Goal: Task Accomplishment & Management: Manage account settings

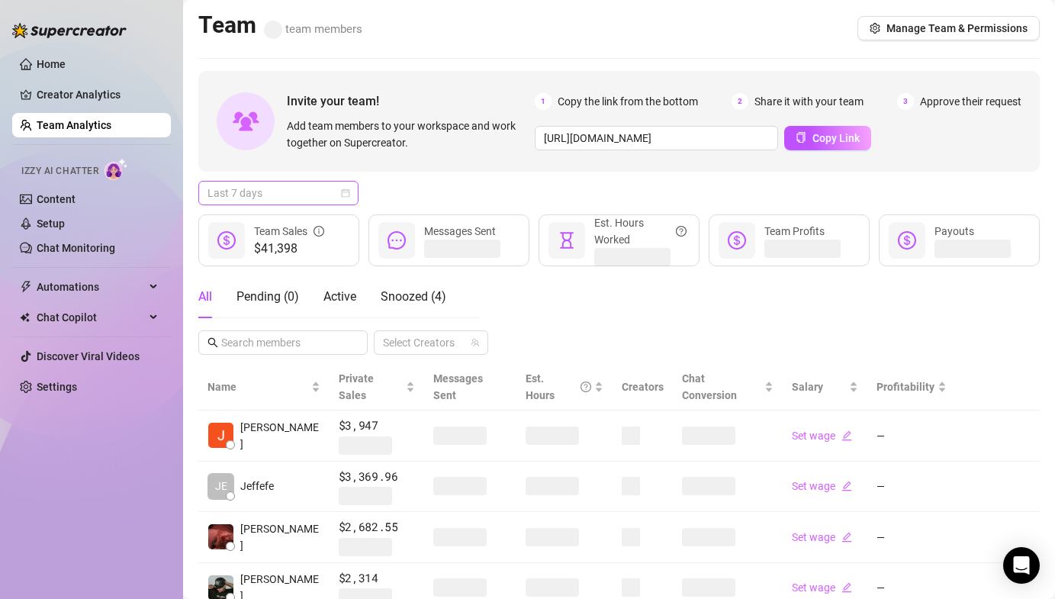
click at [291, 191] on span "Last 7 days" at bounding box center [278, 193] width 142 height 23
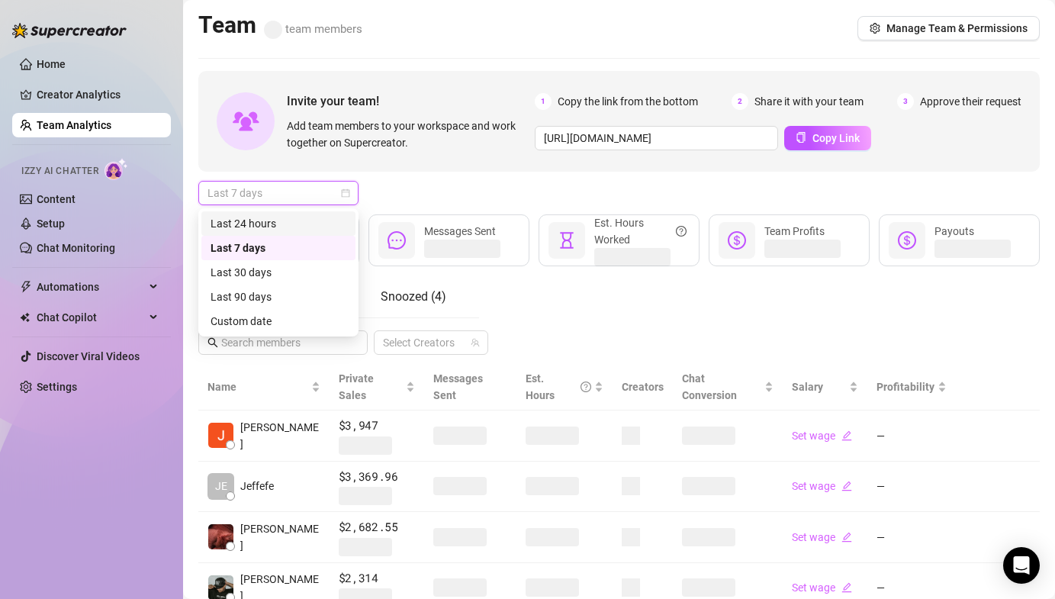
click at [274, 226] on div "Last 24 hours" at bounding box center [278, 223] width 136 height 17
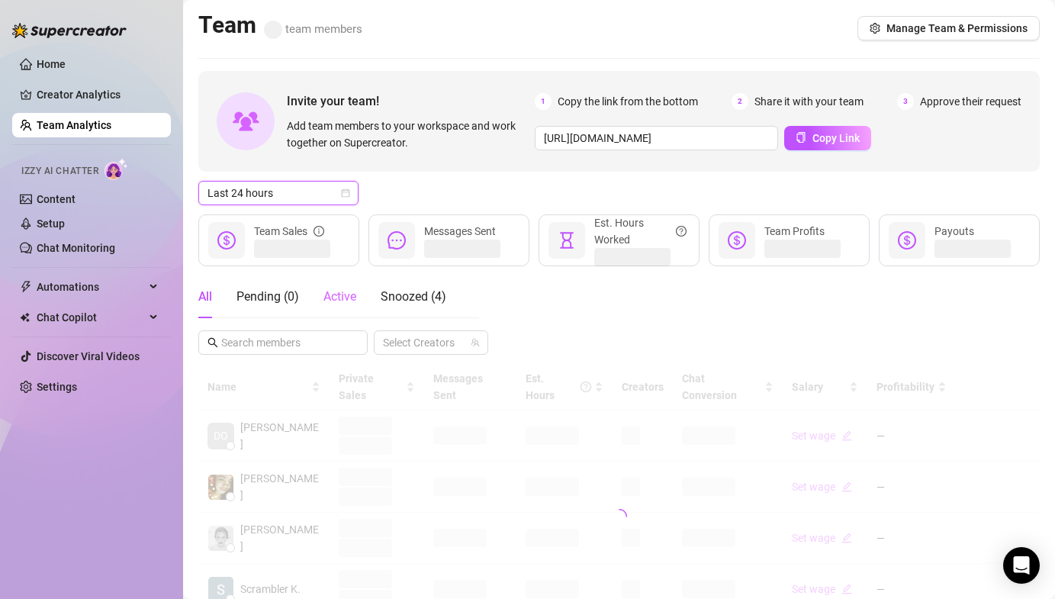
click at [339, 285] on div "Active" at bounding box center [339, 296] width 33 height 43
click at [77, 387] on link "Settings" at bounding box center [57, 387] width 40 height 12
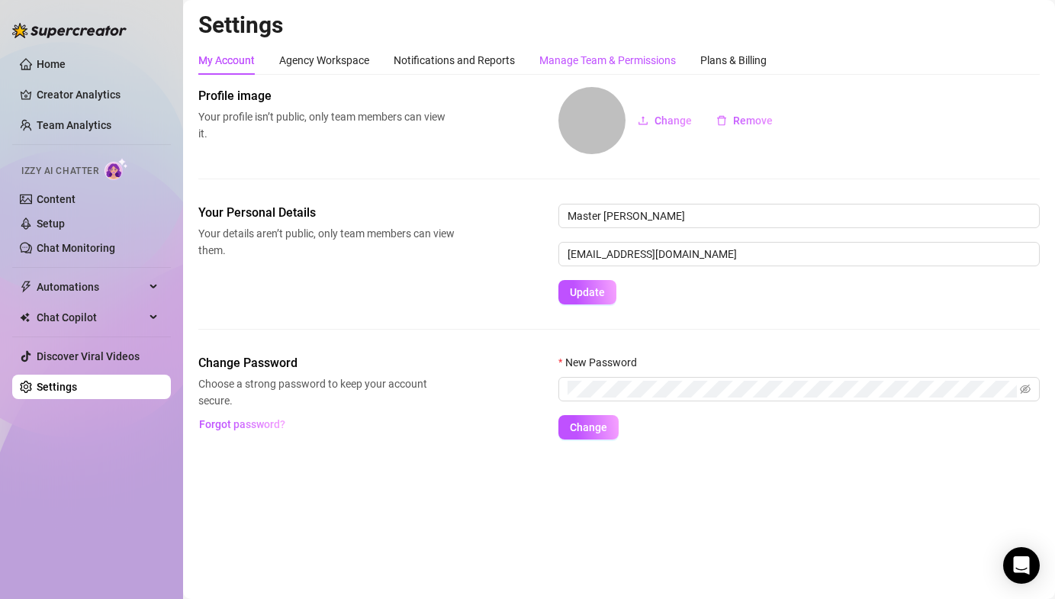
drag, startPoint x: 610, startPoint y: 52, endPoint x: 601, endPoint y: 9, distance: 43.7
click at [610, 52] on div "Manage Team & Permissions" at bounding box center [607, 60] width 137 height 17
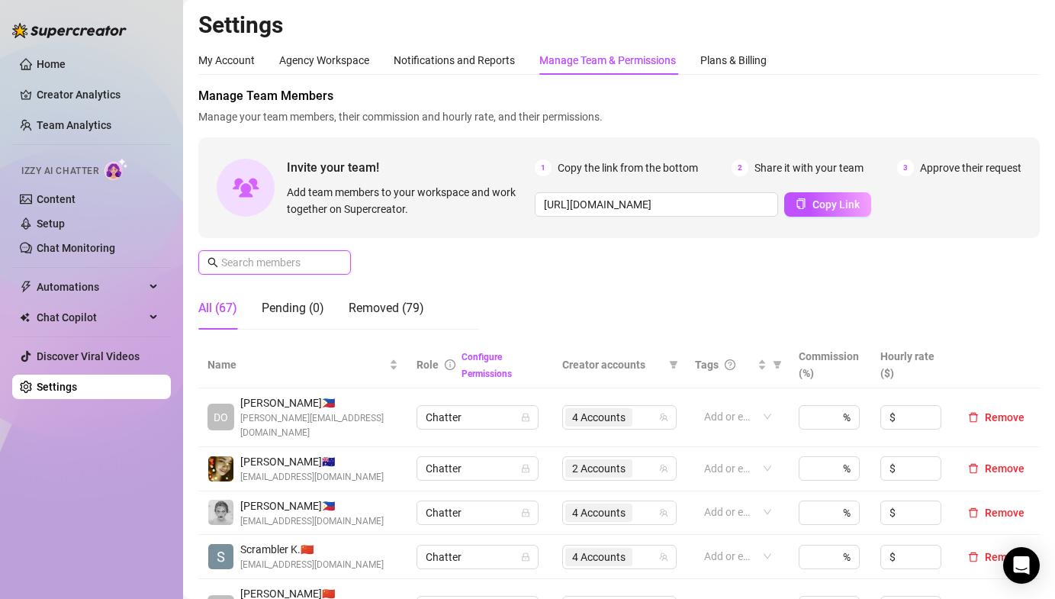
click at [286, 257] on input "text" at bounding box center [275, 262] width 108 height 17
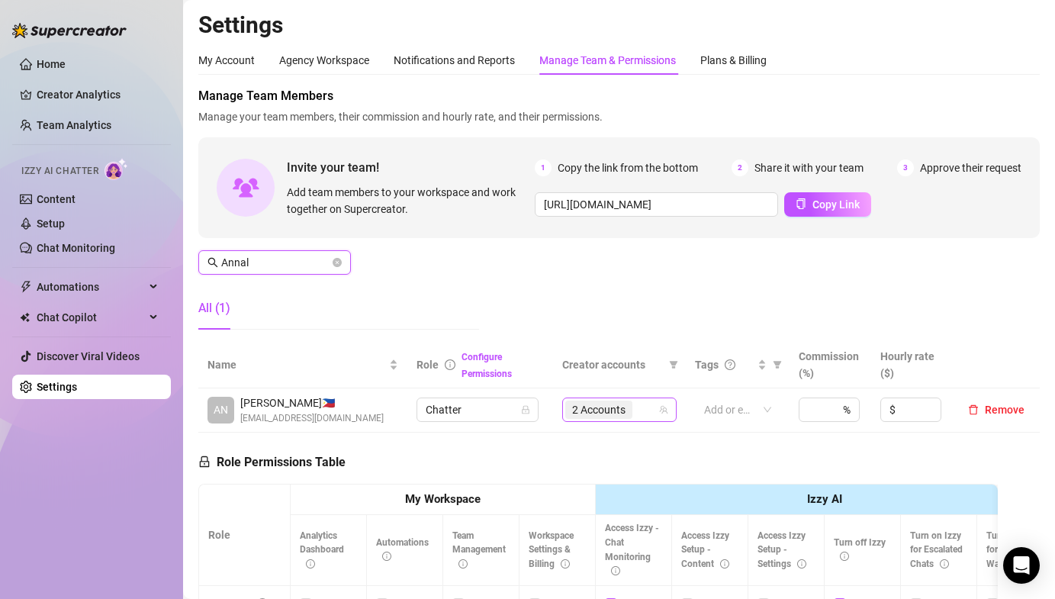
click at [572, 405] on span "2 Accounts" at bounding box center [598, 409] width 53 height 17
type input "Annal"
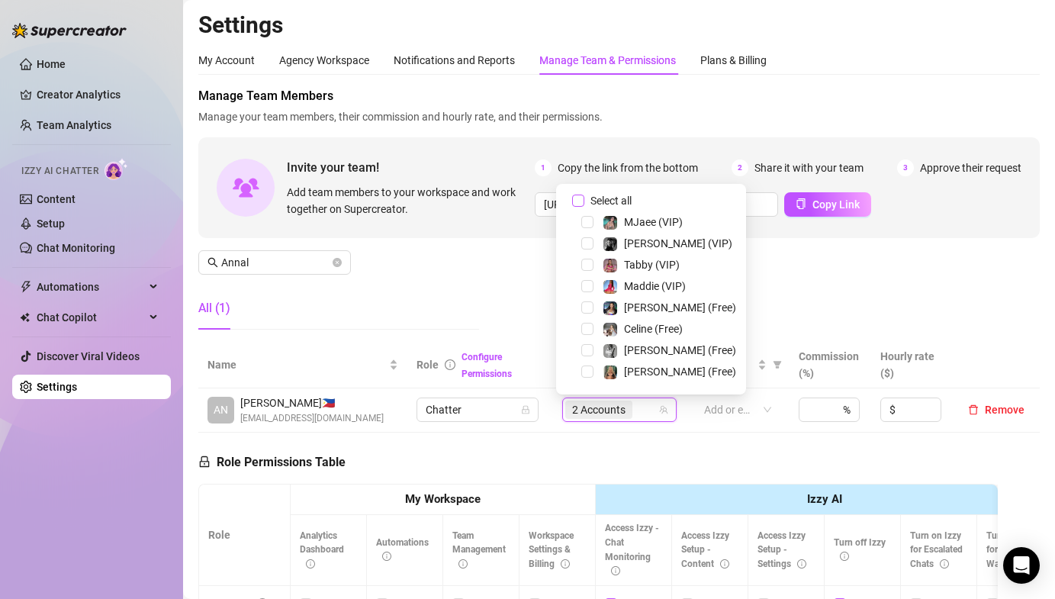
click at [578, 197] on input "Select all" at bounding box center [578, 200] width 12 height 12
checkbox input "false"
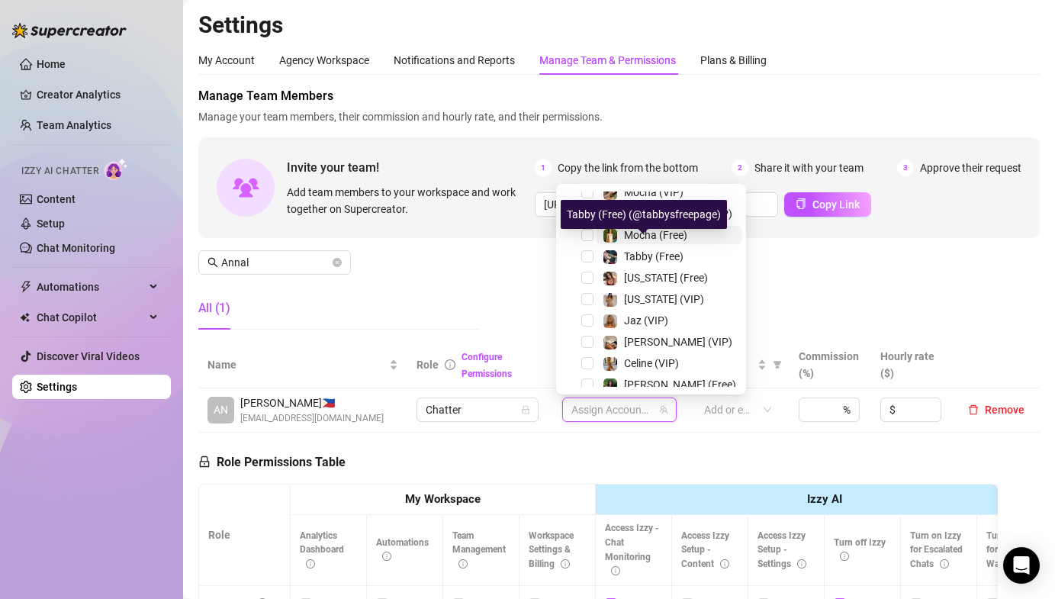
scroll to position [232, 0]
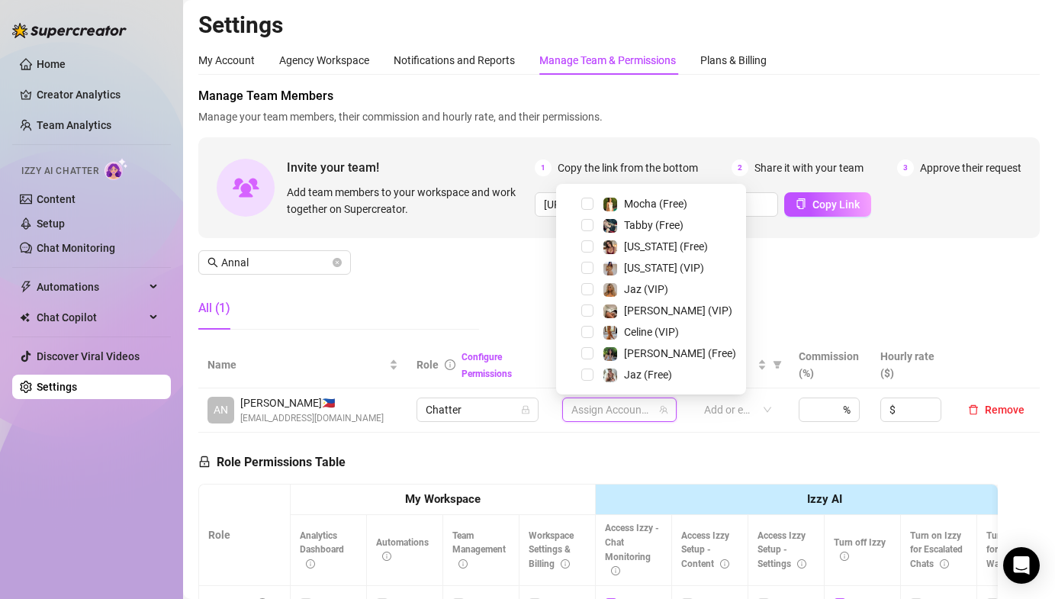
click at [589, 245] on span "Select tree node" at bounding box center [587, 246] width 12 height 12
click at [587, 262] on span "Select tree node" at bounding box center [587, 268] width 12 height 12
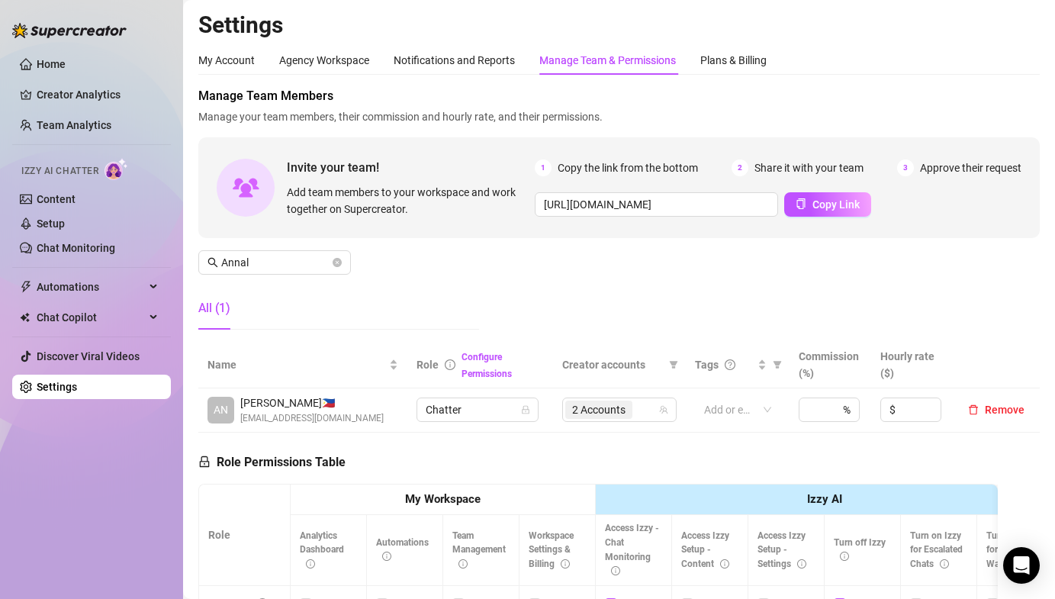
click at [496, 265] on div "Manage Team Members Manage your team members, their commission and hourly rate,…" at bounding box center [618, 214] width 841 height 255
click at [275, 256] on input "Annal" at bounding box center [275, 262] width 108 height 17
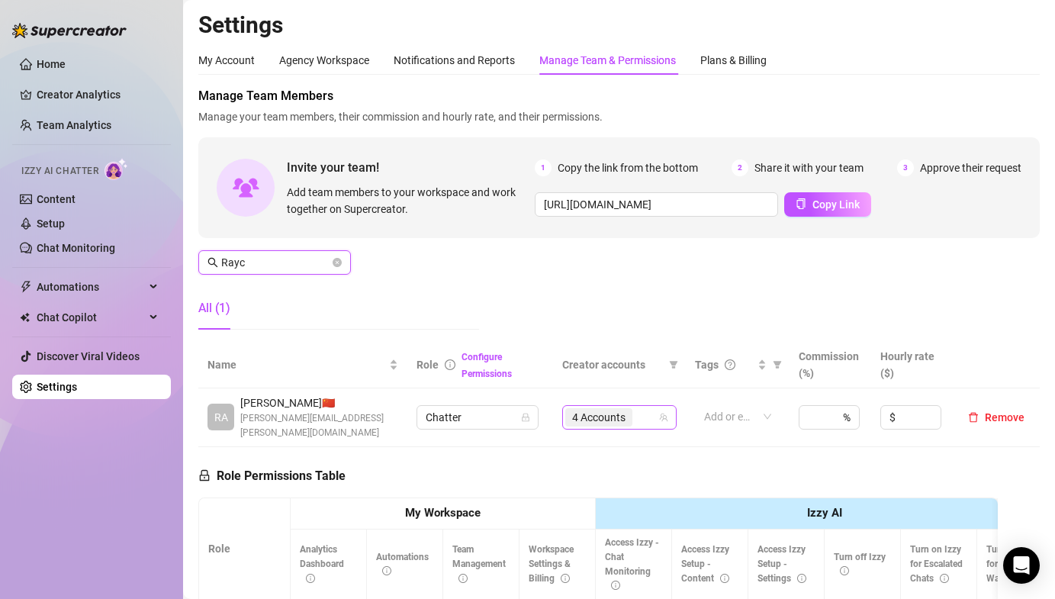
click at [572, 411] on span "4 Accounts" at bounding box center [598, 417] width 53 height 17
type input "Rayc"
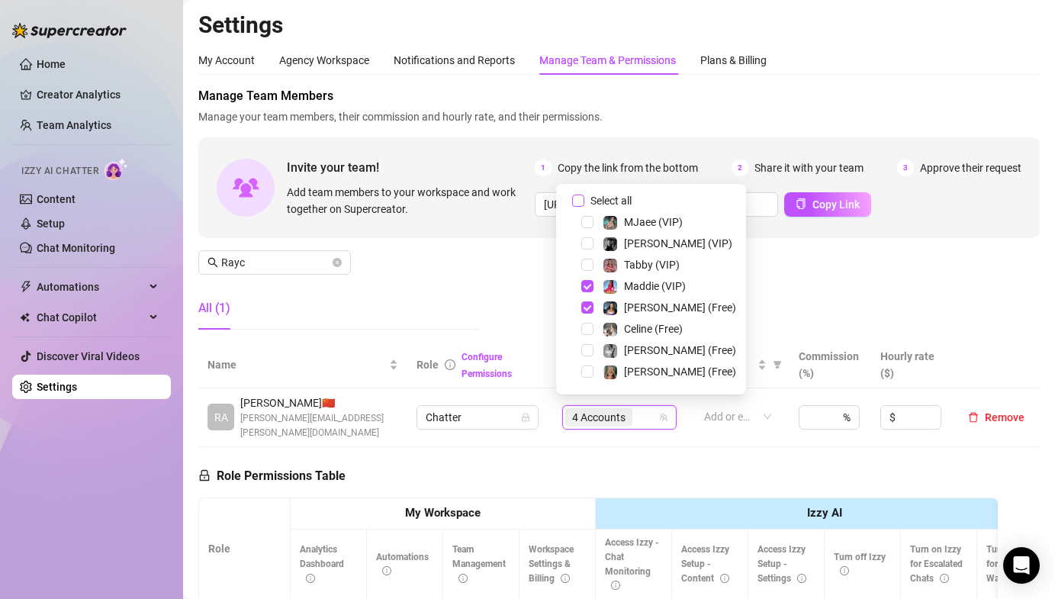
click at [577, 199] on input "Select all" at bounding box center [578, 200] width 12 height 12
click at [576, 199] on input "Select all" at bounding box center [578, 200] width 12 height 12
checkbox input "false"
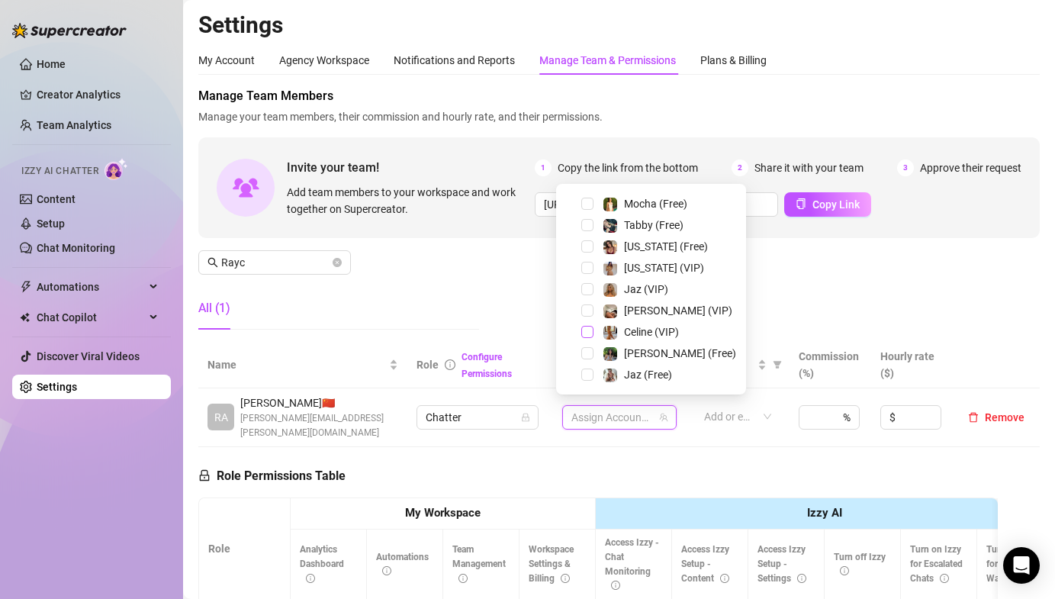
click at [585, 331] on span "Select tree node" at bounding box center [587, 332] width 12 height 12
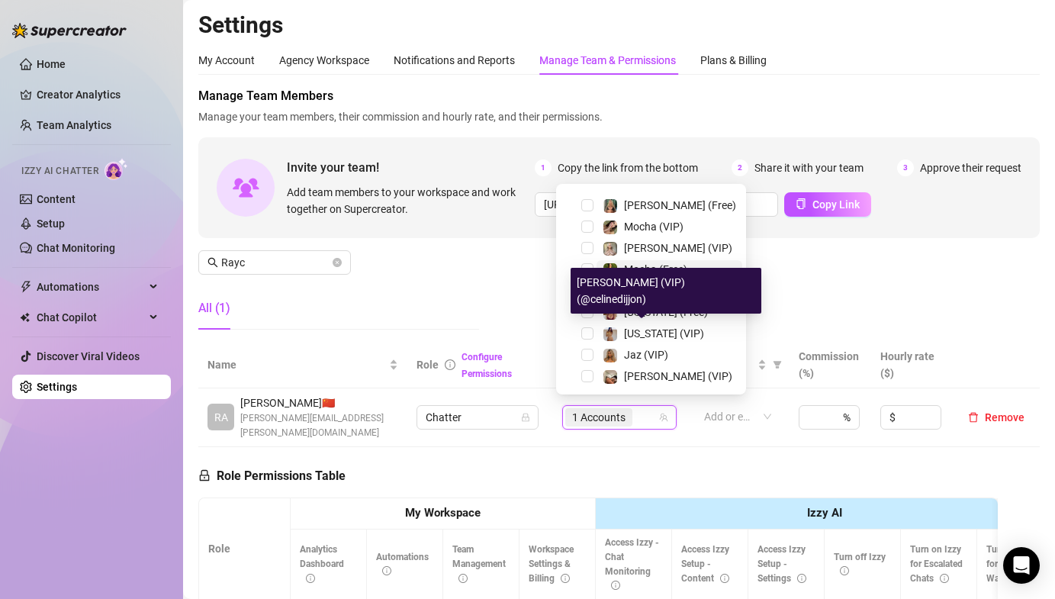
scroll to position [98, 0]
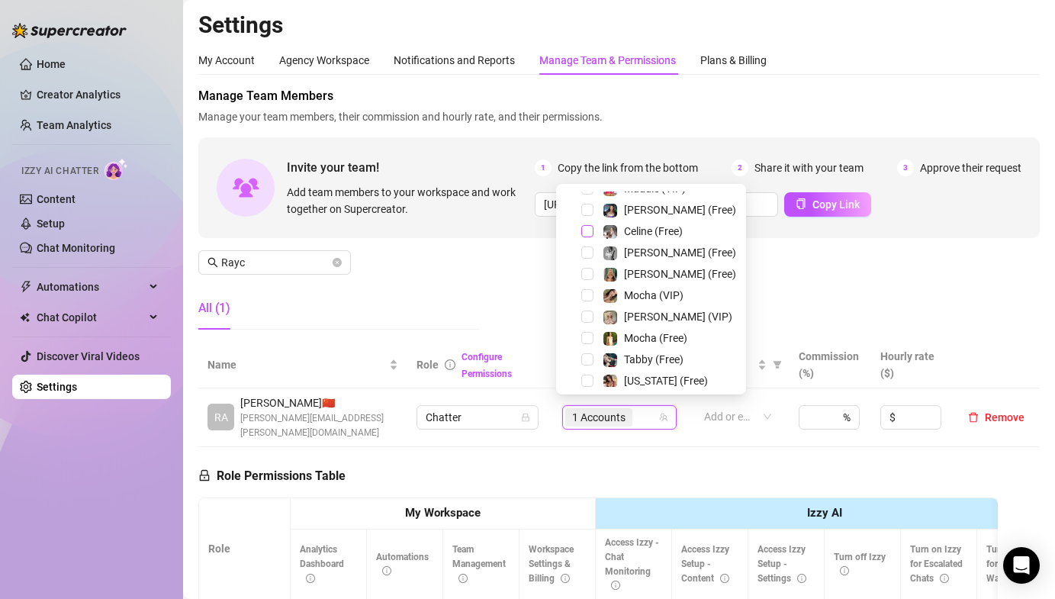
click at [586, 232] on span "Select tree node" at bounding box center [587, 231] width 12 height 12
click at [516, 262] on div "Manage Team Members Manage your team members, their commission and hourly rate,…" at bounding box center [618, 214] width 841 height 255
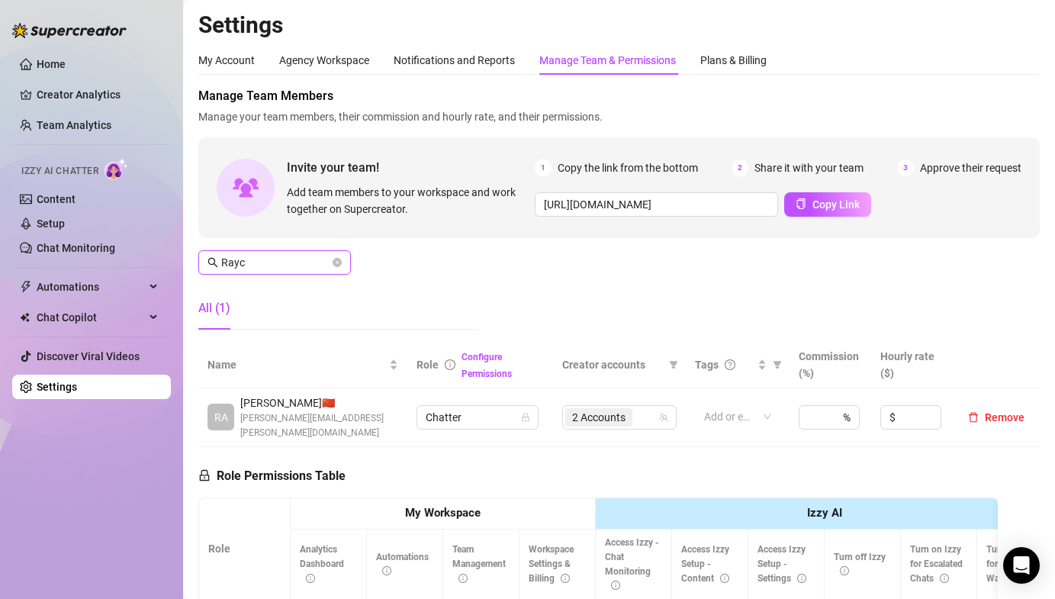
click at [260, 262] on input "Rayc" at bounding box center [275, 262] width 108 height 17
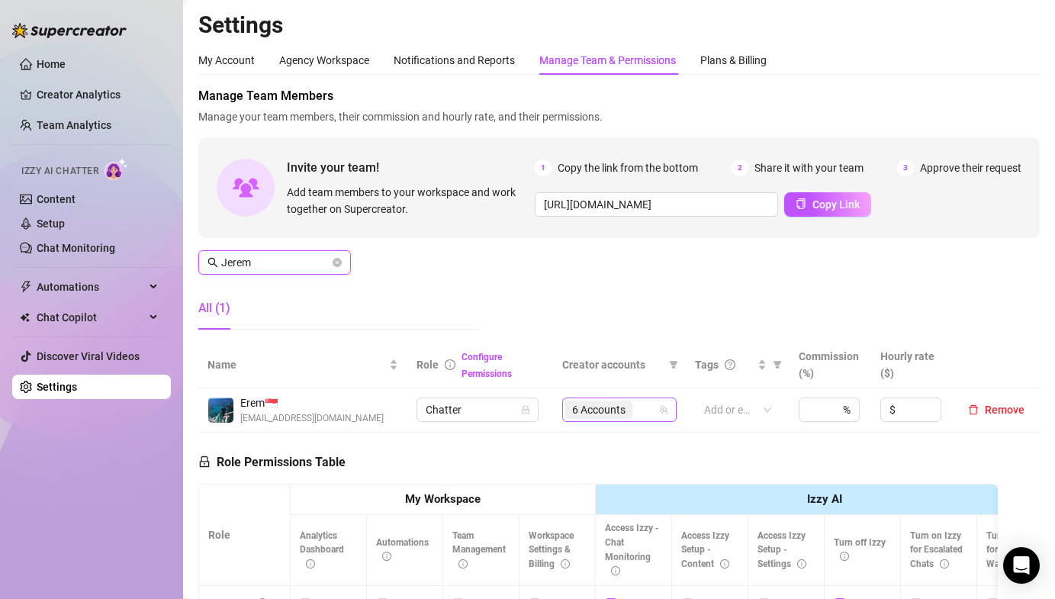
click at [630, 422] on div "6 Accounts" at bounding box center [619, 409] width 114 height 24
type input "Jerem"
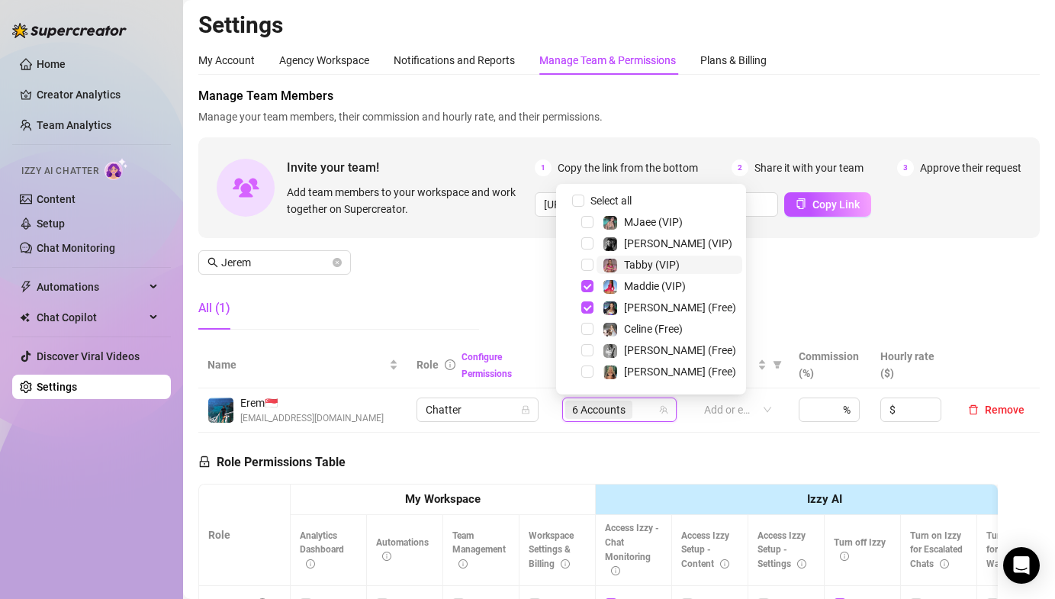
scroll to position [232, 0]
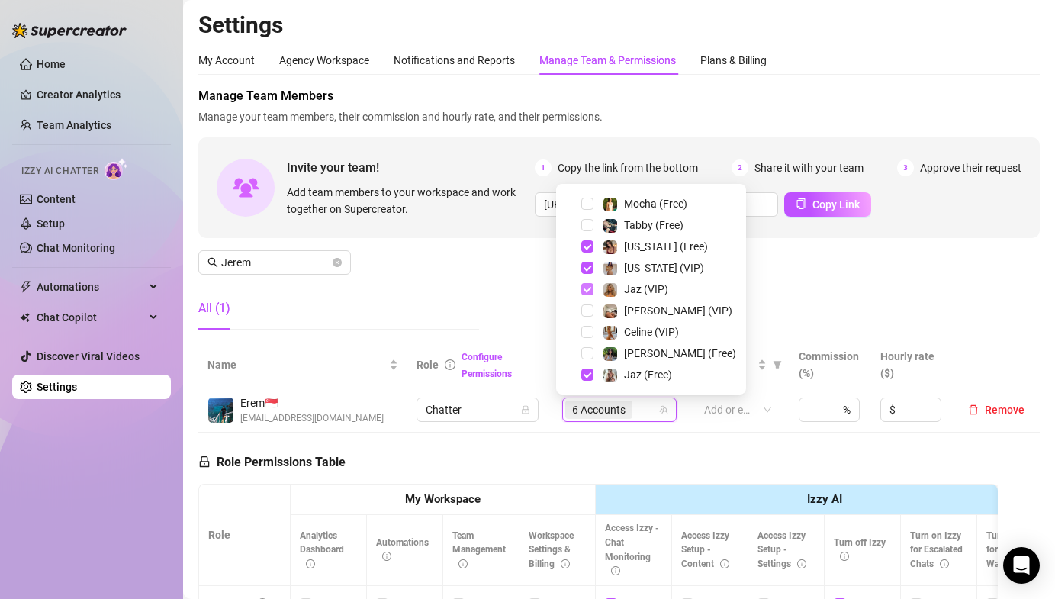
click at [589, 284] on span "Select tree node" at bounding box center [587, 289] width 12 height 12
click at [590, 369] on span "Select tree node" at bounding box center [587, 374] width 12 height 12
drag, startPoint x: 766, startPoint y: 314, endPoint x: 739, endPoint y: 371, distance: 63.4
click at [766, 315] on div "Manage Team Members Manage your team members, their commission and hourly rate,…" at bounding box center [618, 214] width 841 height 255
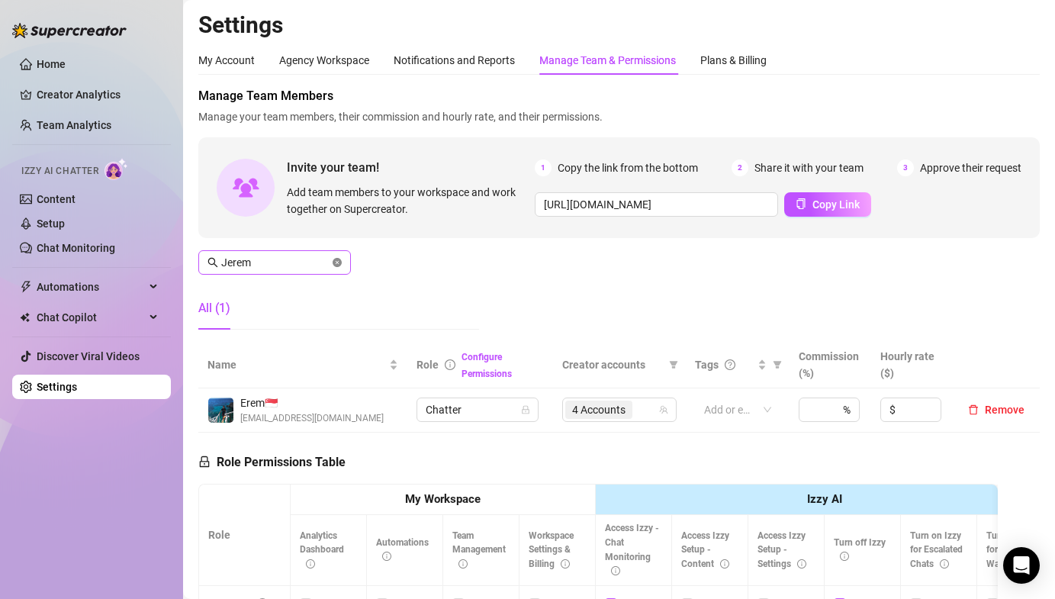
click at [335, 262] on icon "close-circle" at bounding box center [337, 262] width 9 height 9
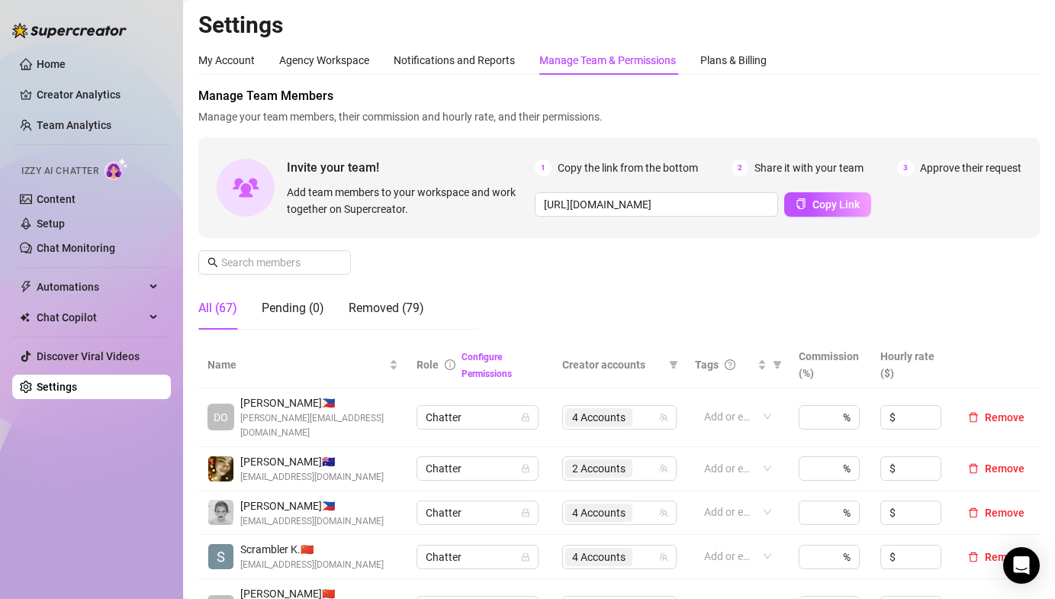
click at [406, 248] on div "Manage Team Members Manage your team members, their commission and hourly rate,…" at bounding box center [618, 214] width 841 height 255
click at [686, 298] on div "Manage Team Members Manage your team members, their commission and hourly rate,…" at bounding box center [618, 214] width 841 height 255
click at [570, 279] on div "Manage Team Members Manage your team members, their commission and hourly rate,…" at bounding box center [618, 214] width 841 height 255
click at [487, 275] on div "Manage Team Members Manage your team members, their commission and hourly rate,…" at bounding box center [618, 214] width 841 height 255
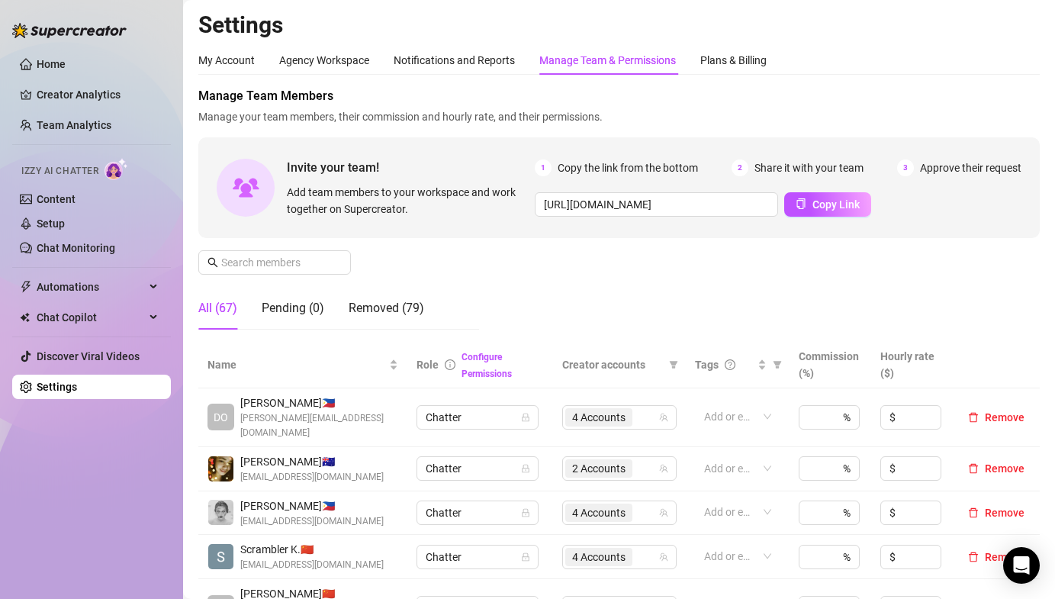
click at [559, 269] on div "Manage Team Members Manage your team members, their commission and hourly rate,…" at bounding box center [618, 214] width 841 height 255
click at [714, 249] on div "Manage Team Members Manage your team members, their commission and hourly rate,…" at bounding box center [618, 214] width 841 height 255
click at [293, 17] on h2 "Settings" at bounding box center [618, 25] width 841 height 29
click at [455, 266] on div "Manage Team Members Manage your team members, their commission and hourly rate,…" at bounding box center [618, 214] width 841 height 255
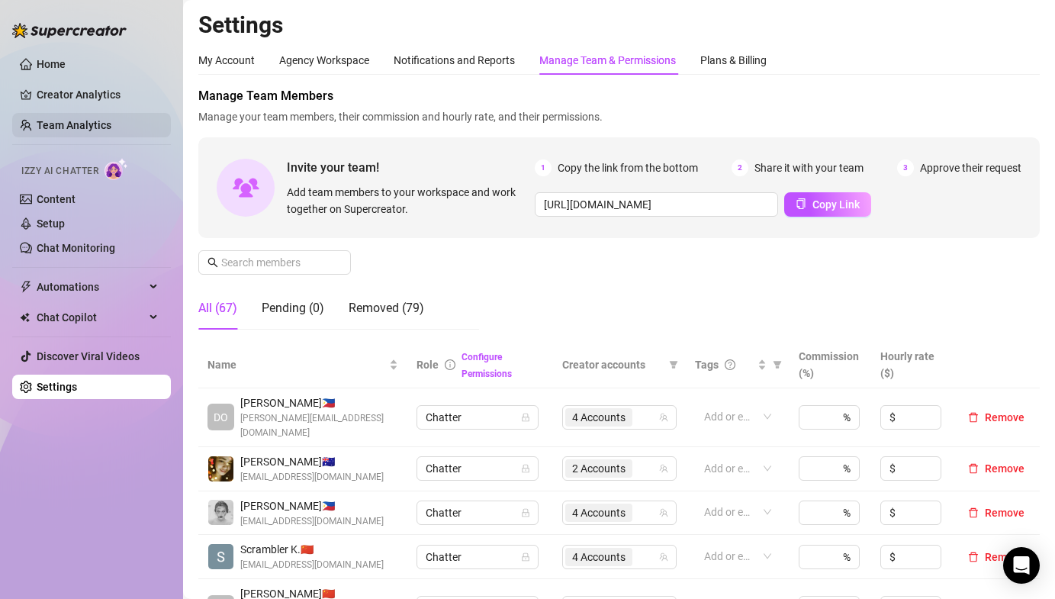
click at [48, 131] on link "Team Analytics" at bounding box center [74, 125] width 75 height 12
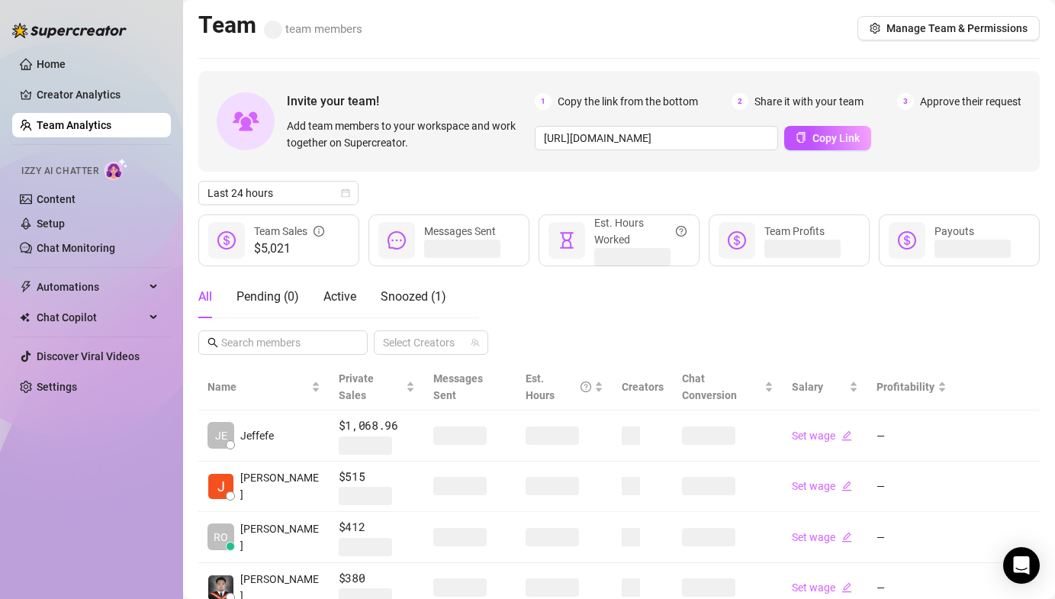
click at [434, 167] on div "Invite your team! Add team members to your workspace and work together on Super…" at bounding box center [618, 121] width 841 height 101
click at [340, 300] on span "Active" at bounding box center [339, 296] width 33 height 14
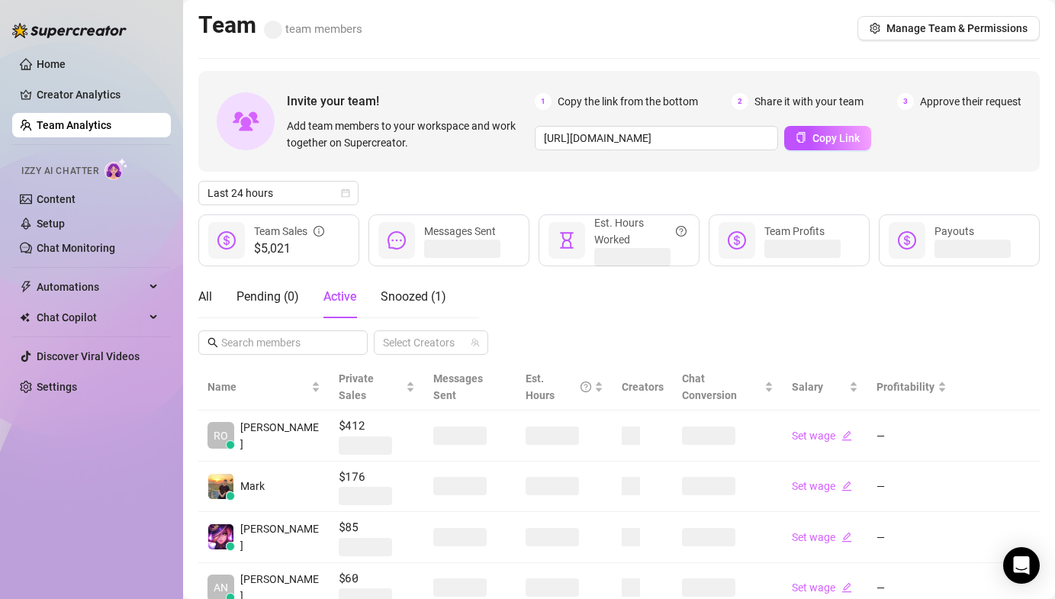
click at [439, 187] on div "Last 24 hours" at bounding box center [618, 193] width 841 height 24
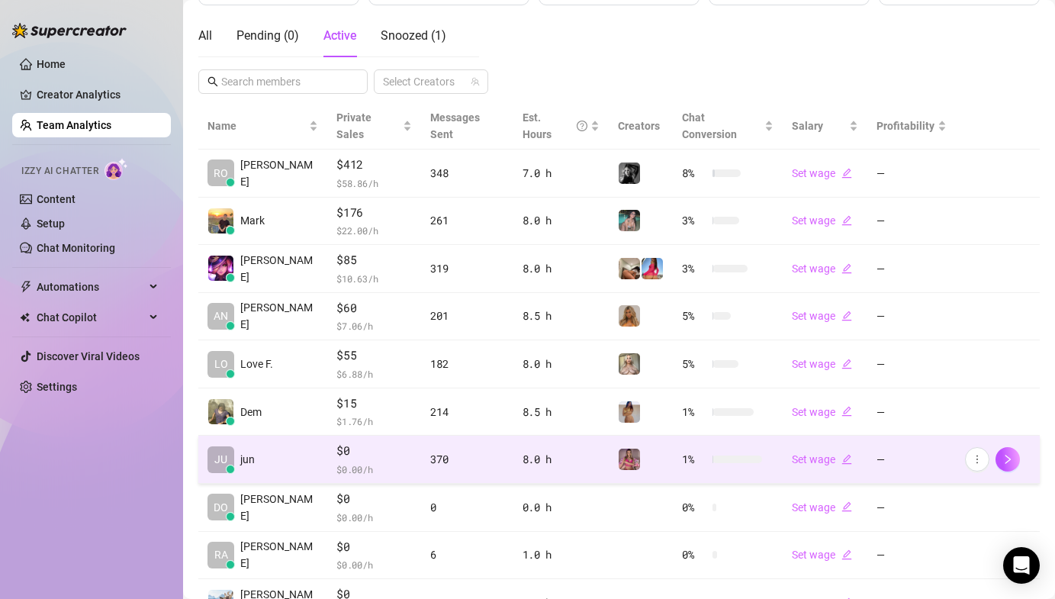
scroll to position [360, 0]
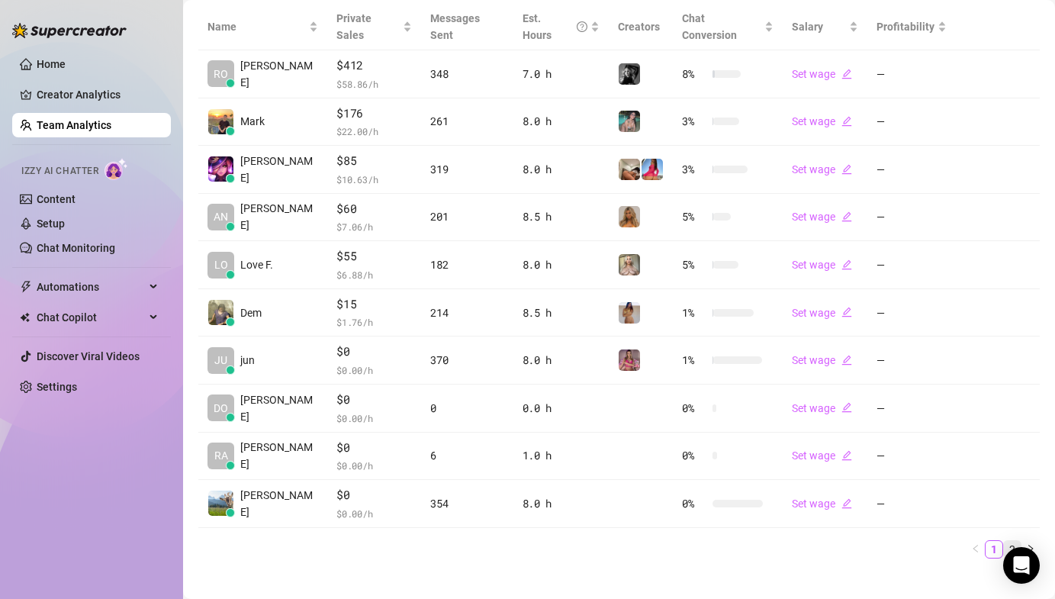
click at [1004, 541] on link "2" at bounding box center [1012, 549] width 17 height 17
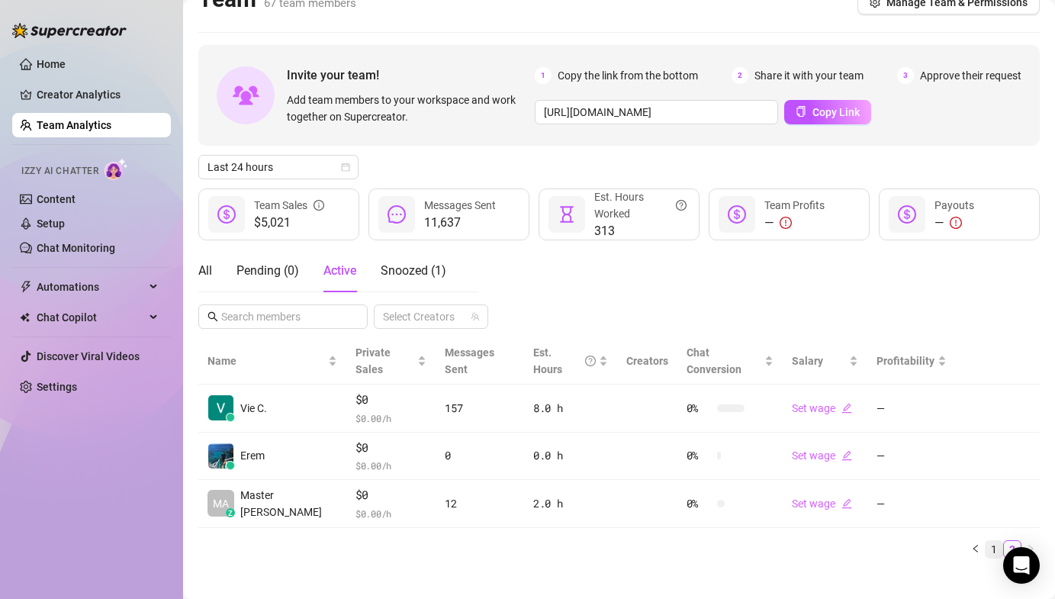
click at [985, 541] on link "1" at bounding box center [993, 549] width 17 height 17
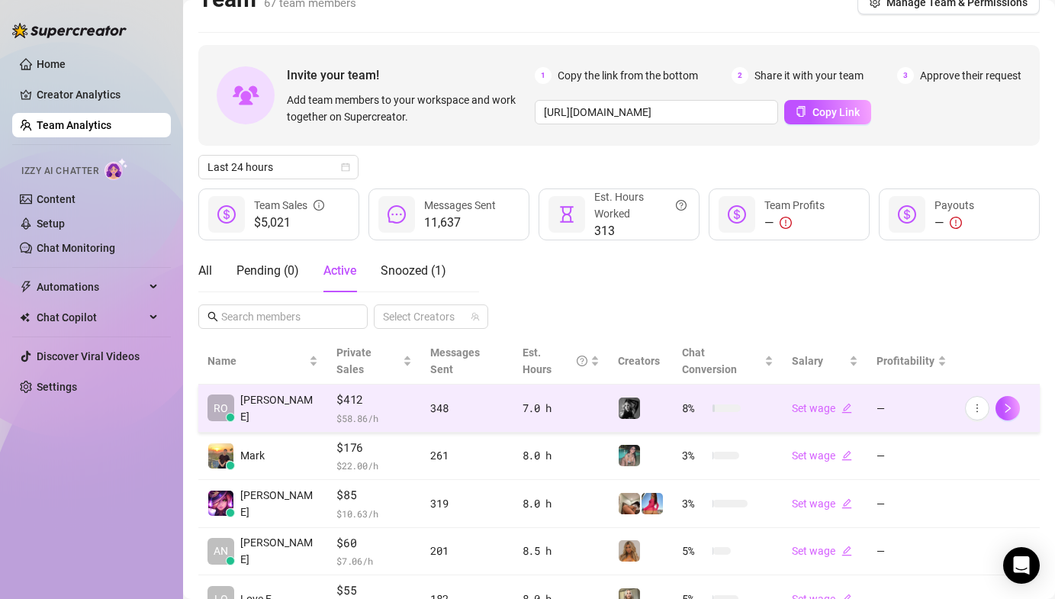
scroll to position [293, 0]
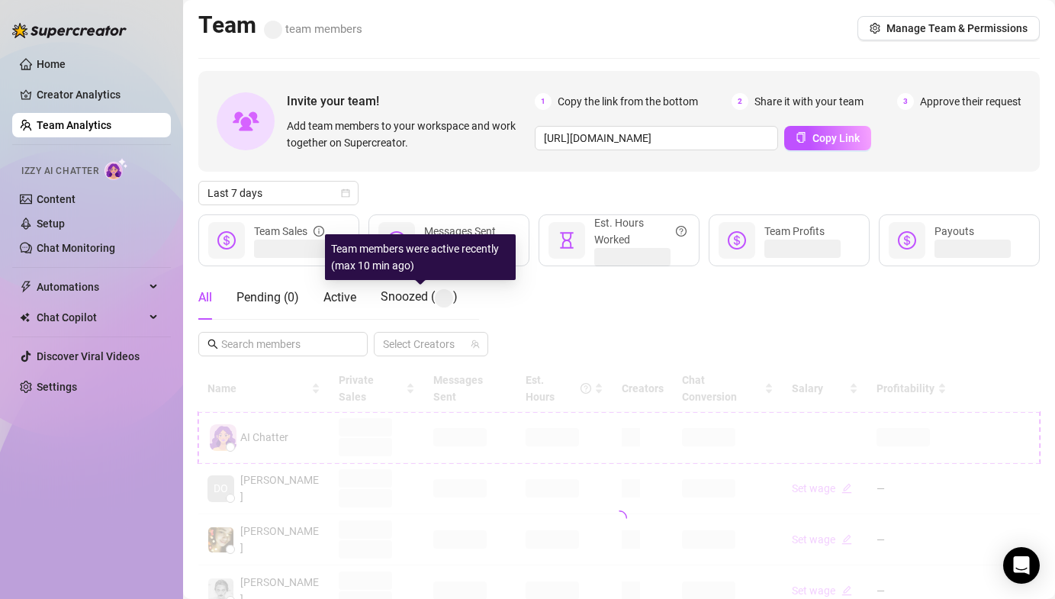
click at [357, 297] on div "All Pending ( 0 ) Active Snoozed ( )" at bounding box center [327, 297] width 259 height 44
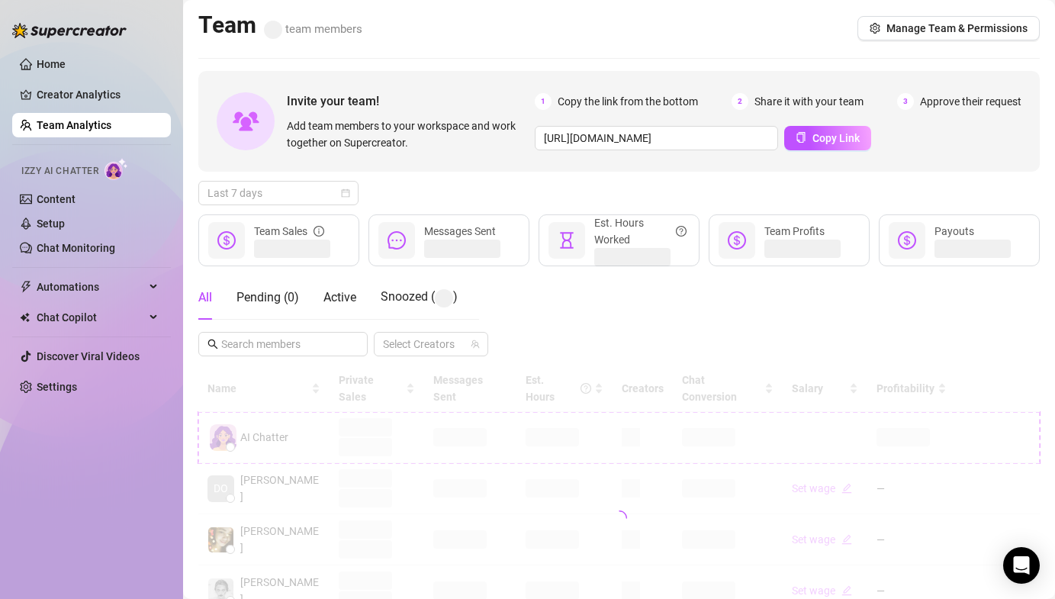
drag, startPoint x: 292, startPoint y: 184, endPoint x: 289, endPoint y: 215, distance: 31.4
click at [292, 184] on span "Last 7 days" at bounding box center [278, 193] width 142 height 23
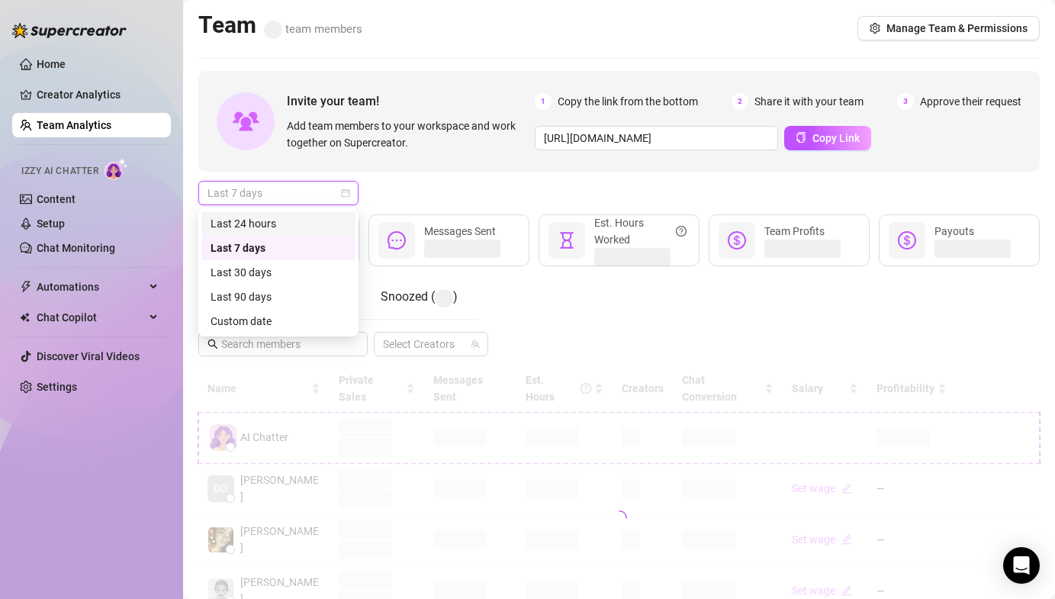
click at [288, 215] on div "Last 24 hours" at bounding box center [278, 223] width 136 height 17
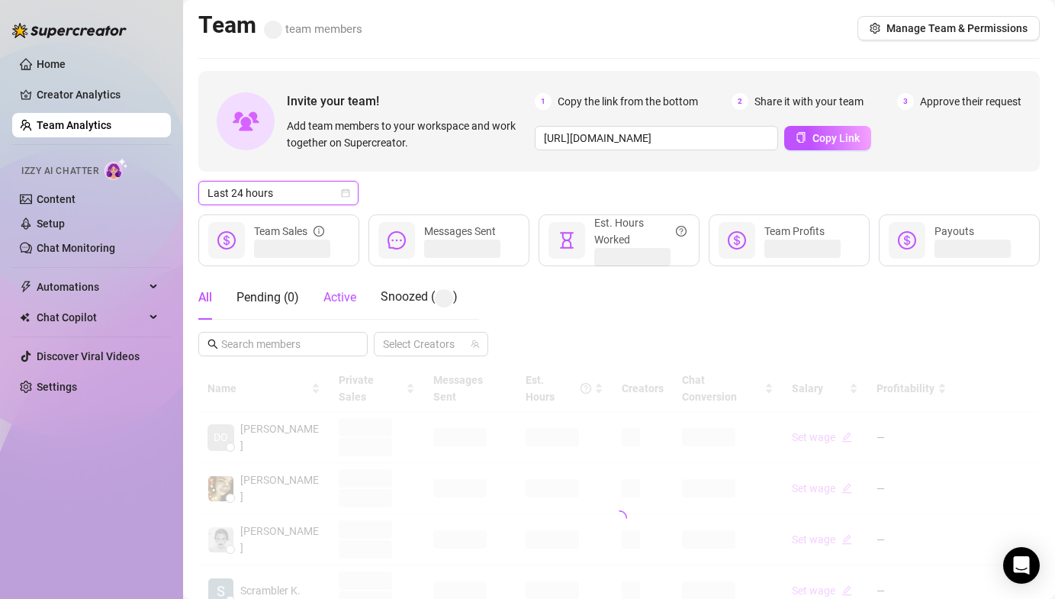
click at [337, 300] on span "Active" at bounding box center [339, 297] width 33 height 14
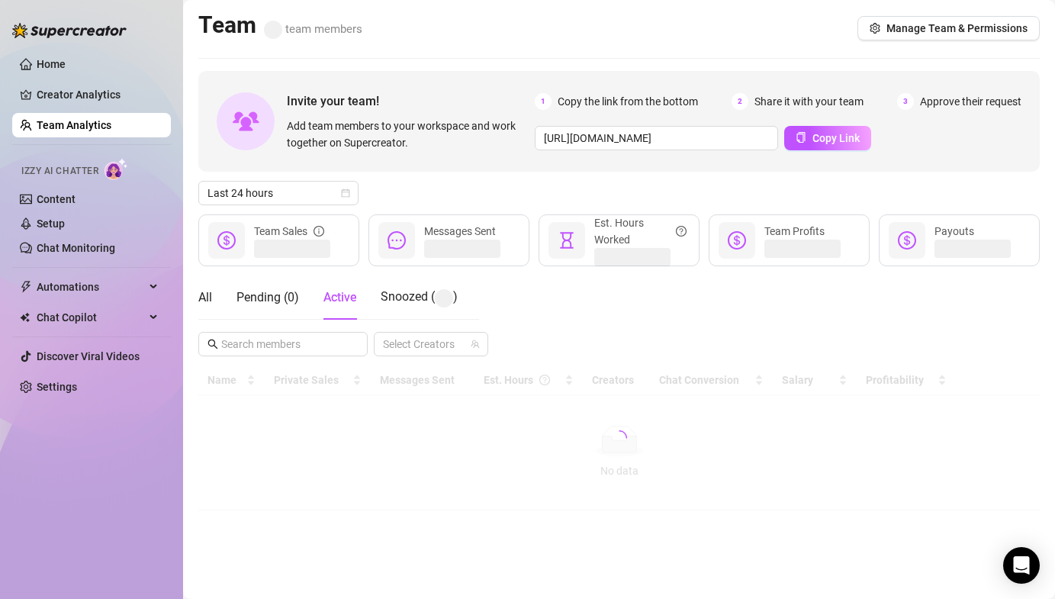
click at [426, 188] on div "Last 24 hours" at bounding box center [618, 193] width 841 height 24
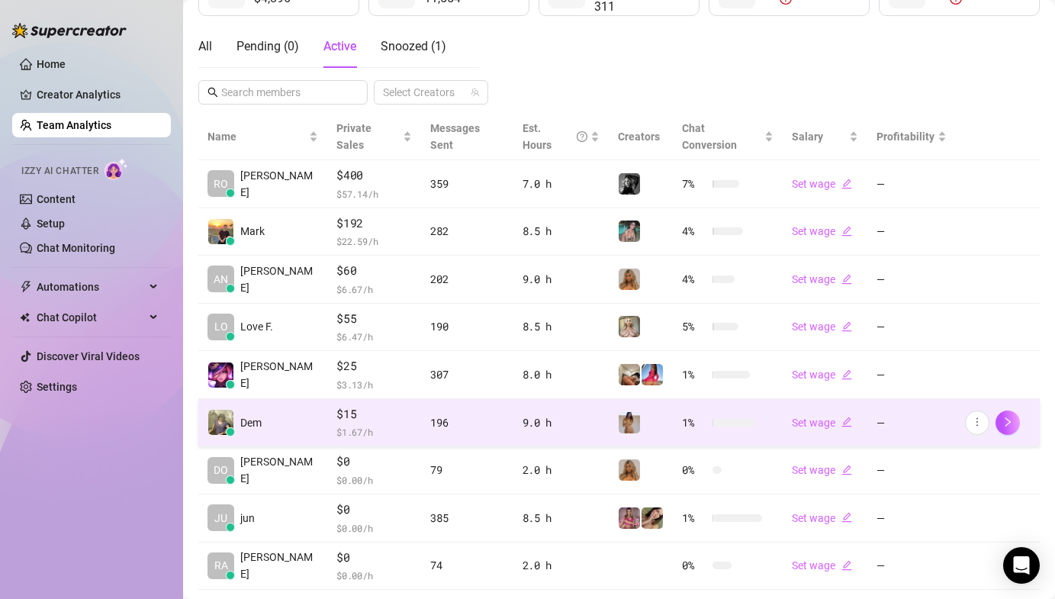
scroll to position [336, 0]
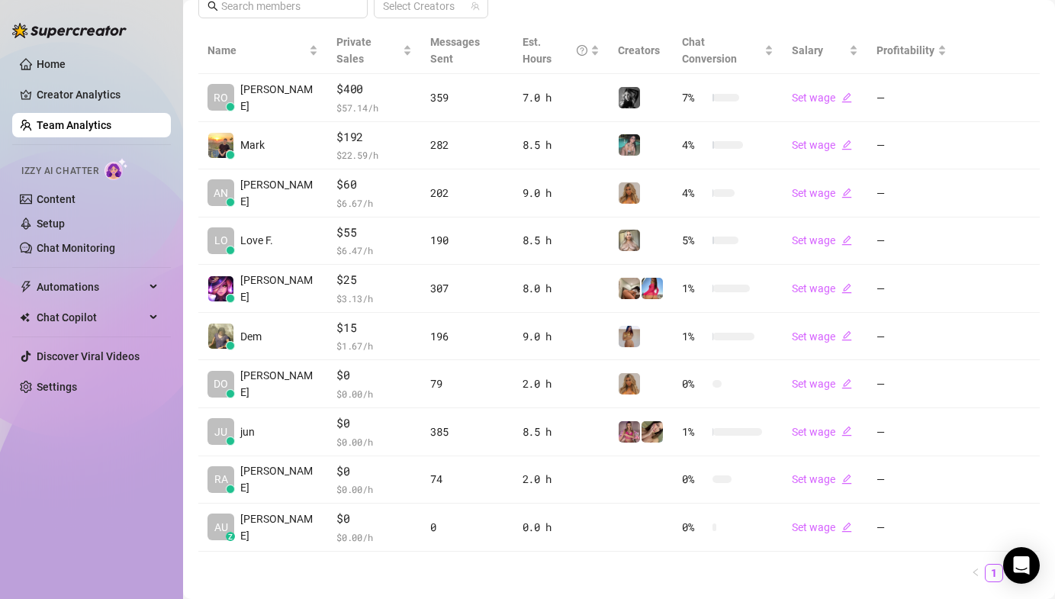
click at [125, 456] on div "Home Creator Analytics Team Analytics Izzy AI Chatter Content Setup Chat Monito…" at bounding box center [91, 292] width 159 height 585
drag, startPoint x: 125, startPoint y: 456, endPoint x: 9, endPoint y: 420, distance: 121.3
click at [124, 455] on div "Home Creator Analytics Team Analytics Izzy AI Chatter Content Setup Chat Monito…" at bounding box center [91, 292] width 159 height 585
